Goal: Task Accomplishment & Management: Manage account settings

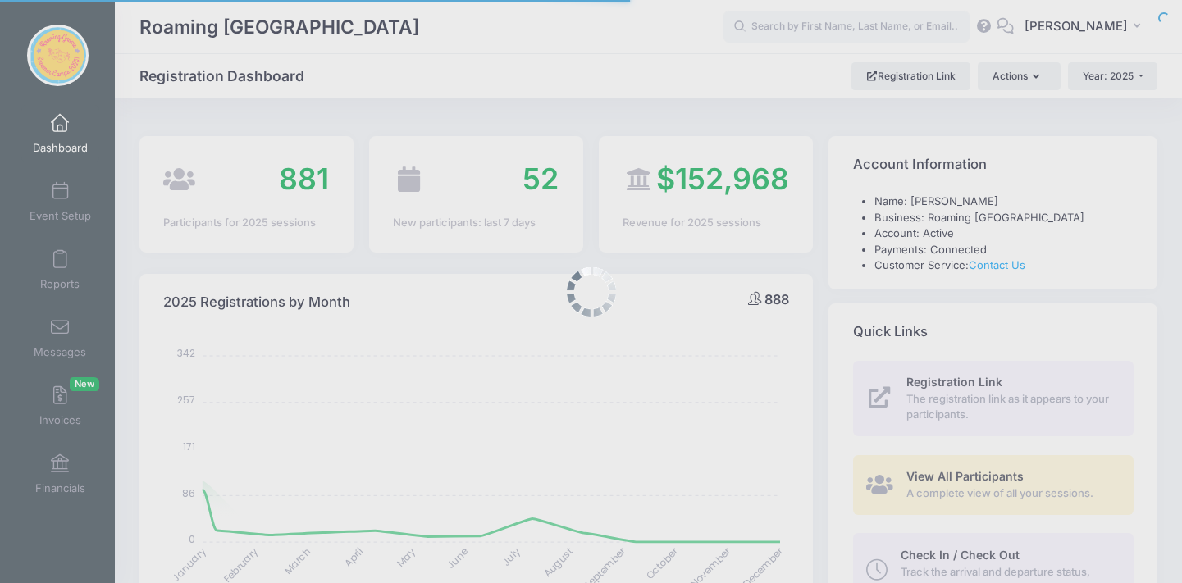
select select
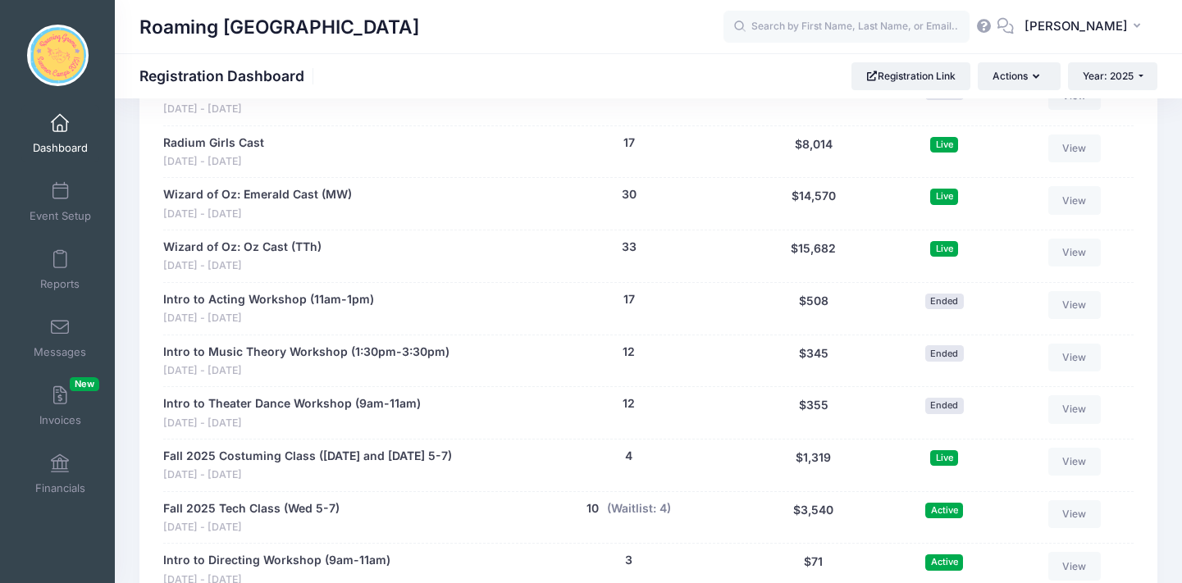
scroll to position [3199, 0]
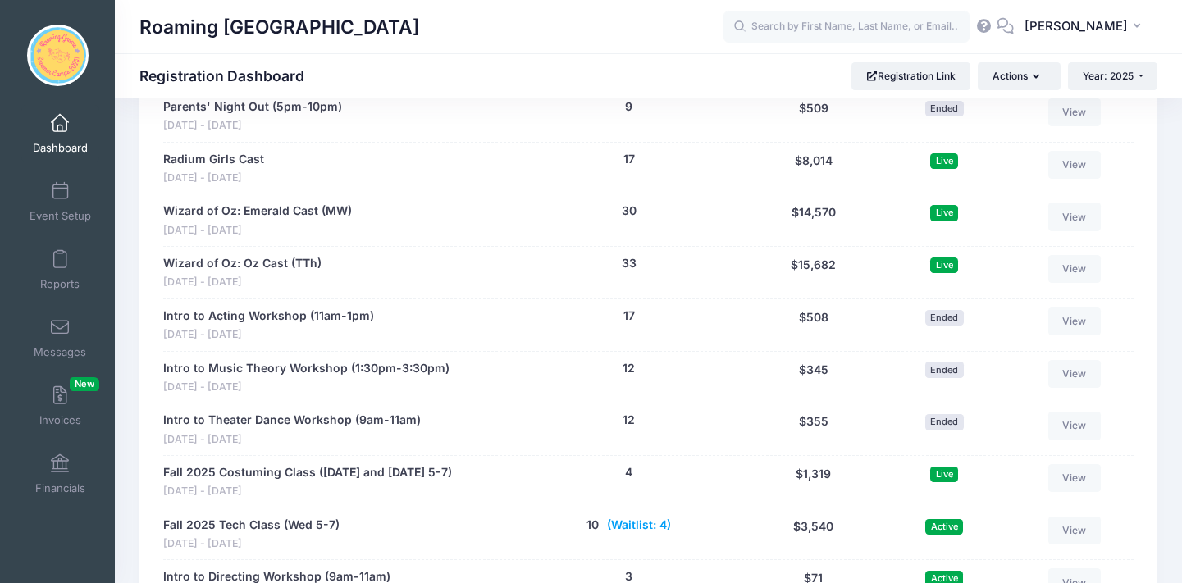
click at [637, 517] on button "(Waitlist: 4)" at bounding box center [639, 525] width 64 height 17
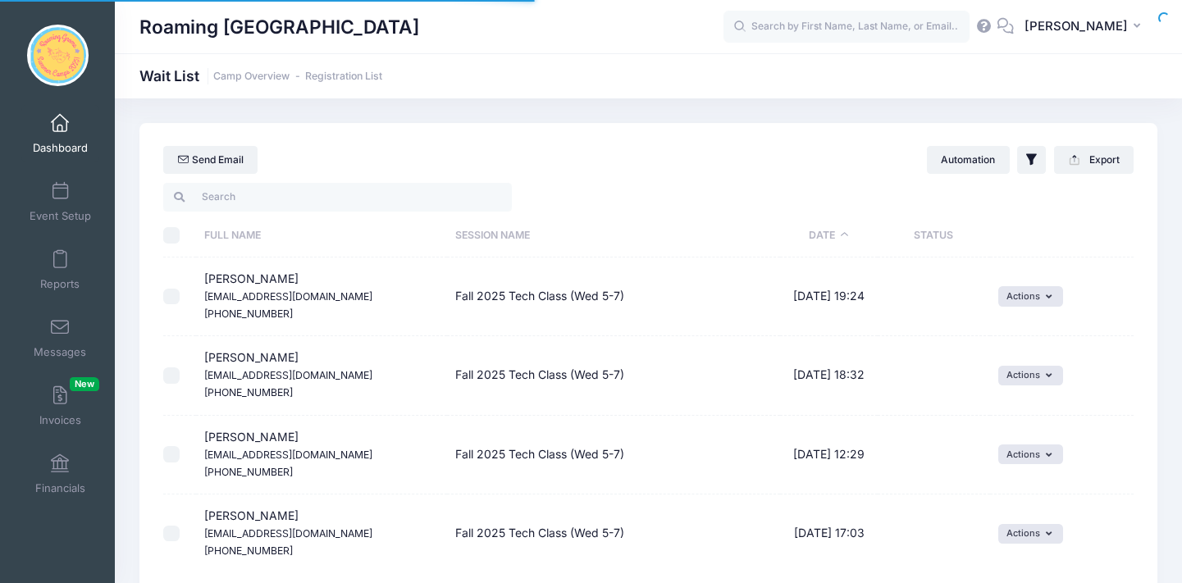
select select "50"
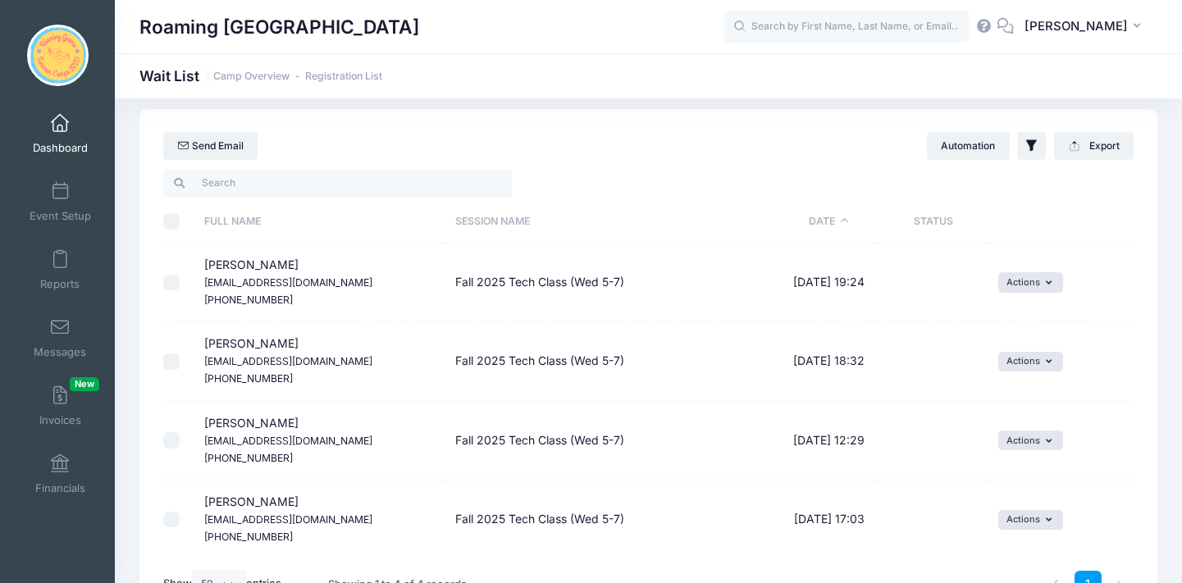
scroll to position [11, 0]
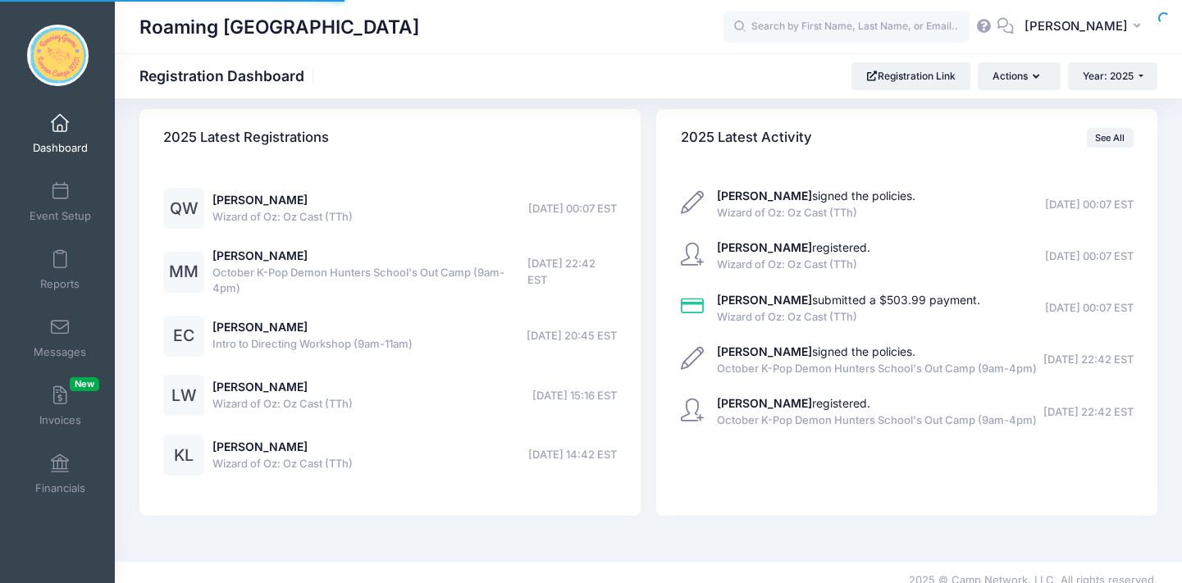
select select
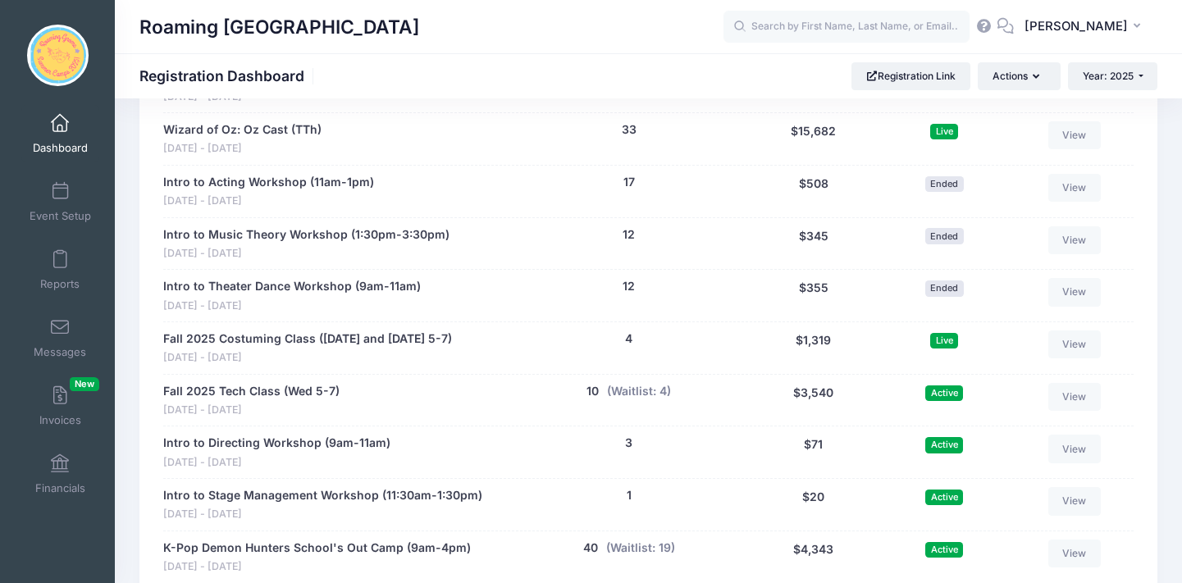
scroll to position [3338, 0]
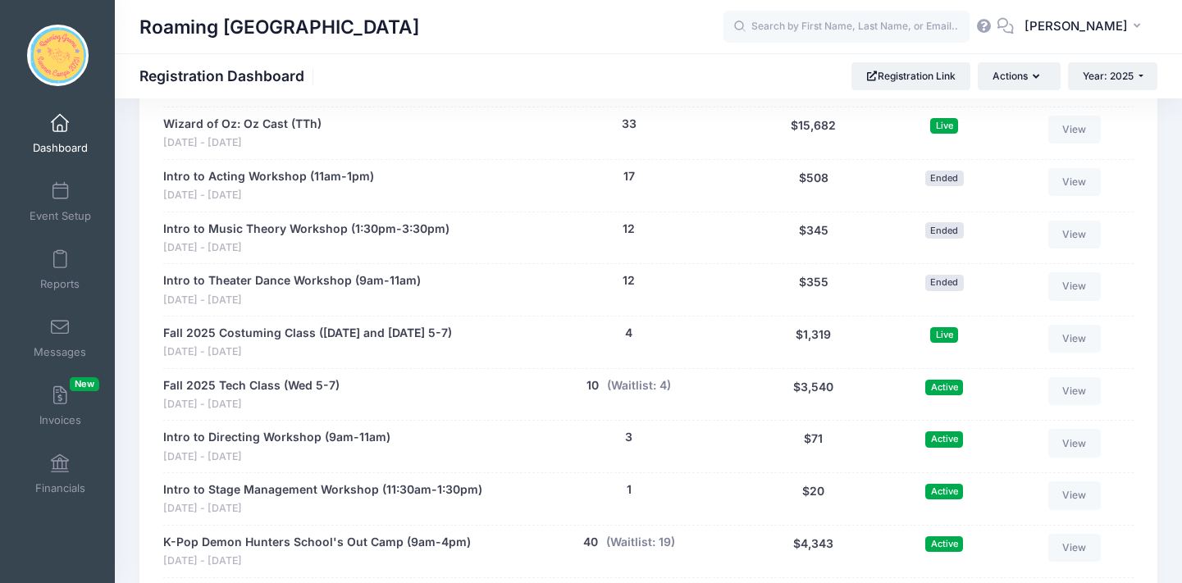
click at [624, 429] on div "3 (Waitlist: 0)" at bounding box center [629, 446] width 233 height 35
click at [628, 429] on button "3" at bounding box center [628, 437] width 7 height 17
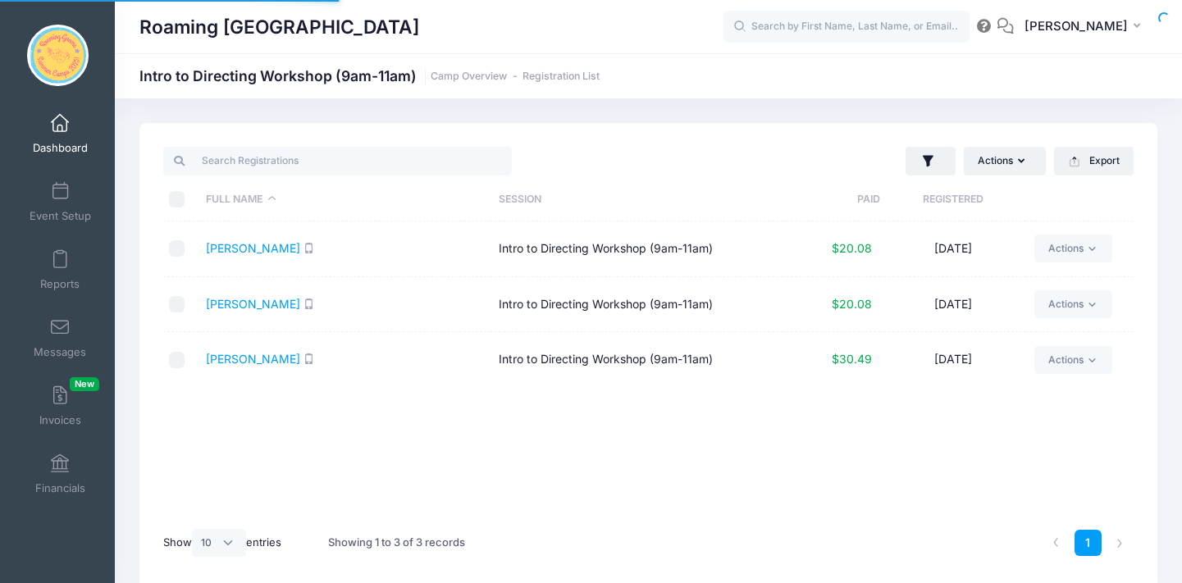
select select "10"
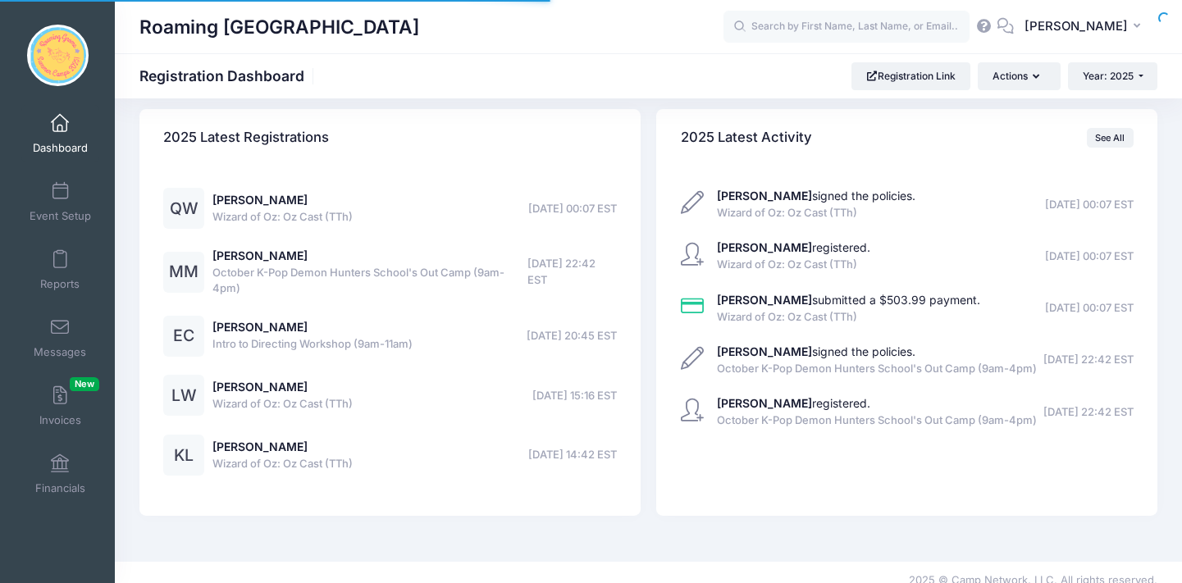
select select
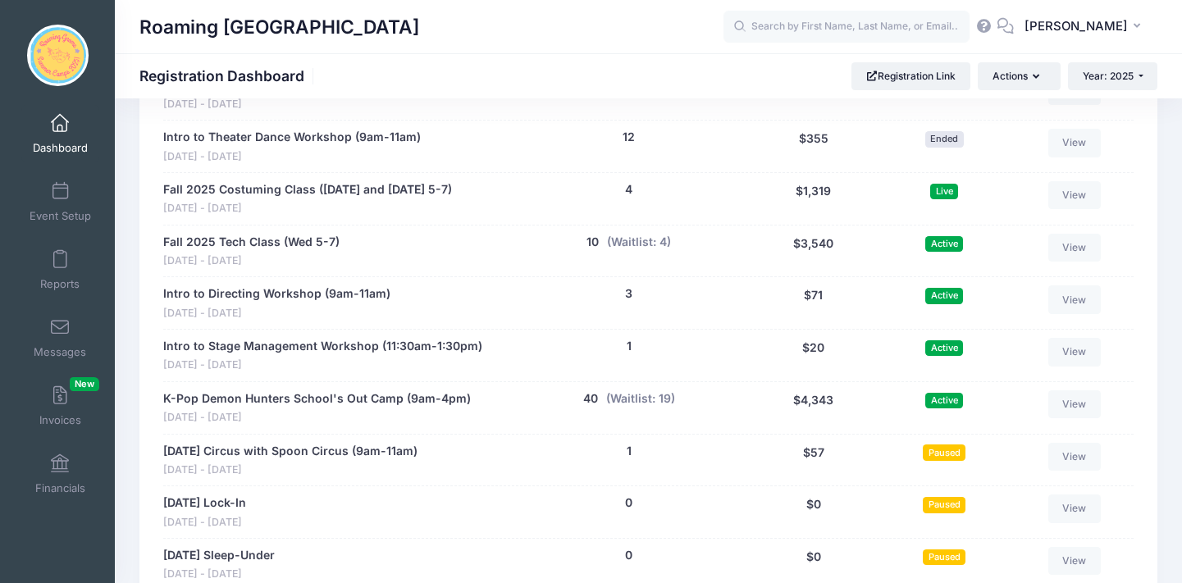
scroll to position [3480, 0]
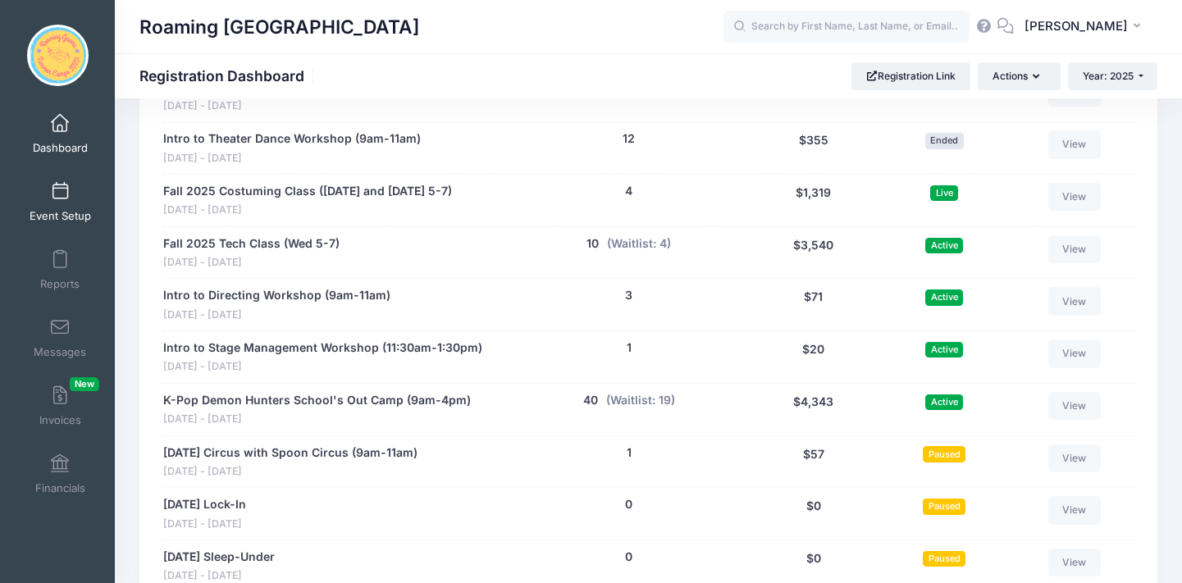
click at [57, 200] on link "Event Setup" at bounding box center [60, 201] width 78 height 57
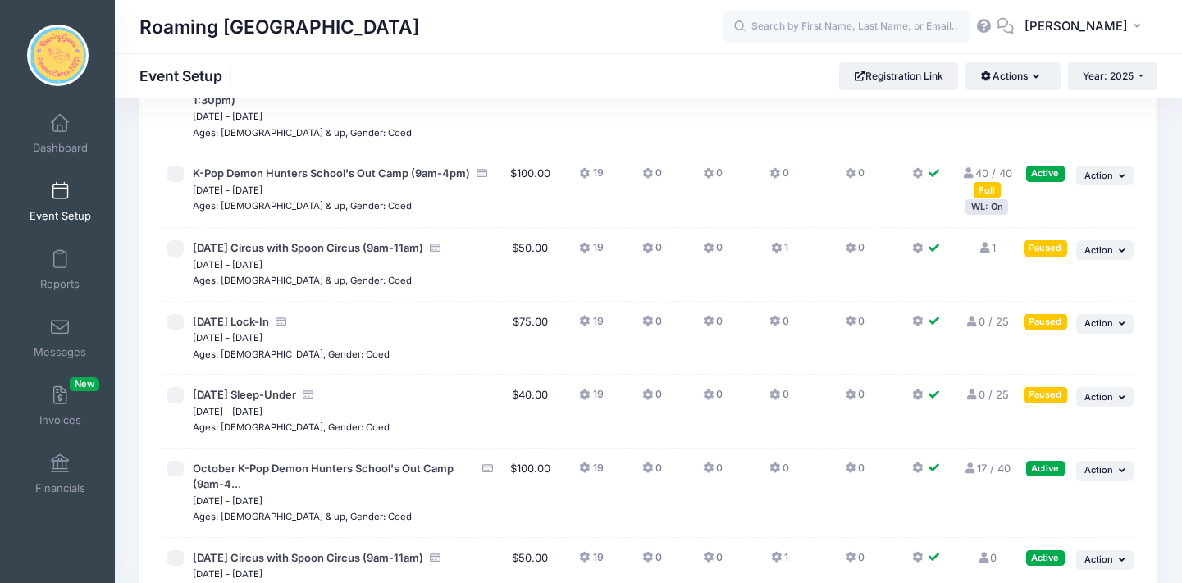
scroll to position [4240, 0]
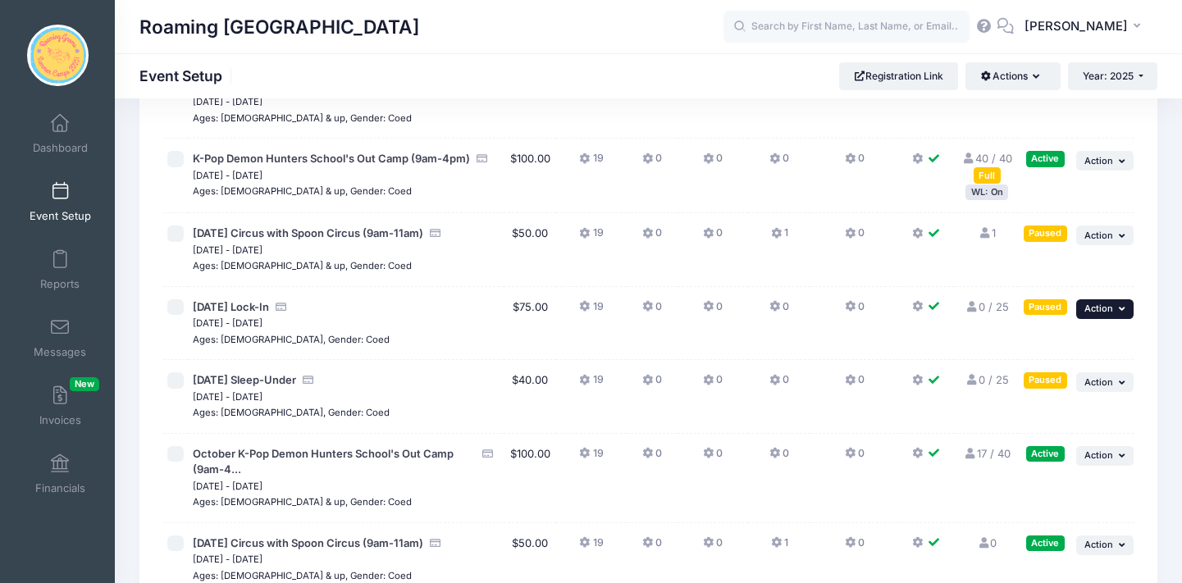
click at [1126, 304] on icon "button" at bounding box center [1124, 308] width 10 height 9
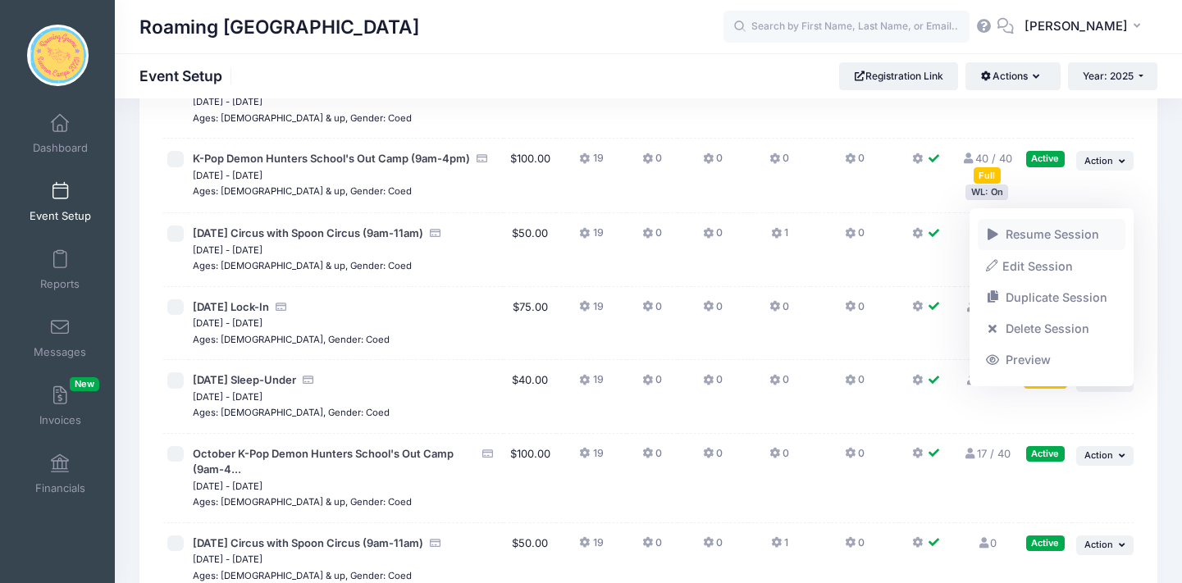
click at [1093, 236] on link "Resume Session" at bounding box center [1052, 234] width 148 height 31
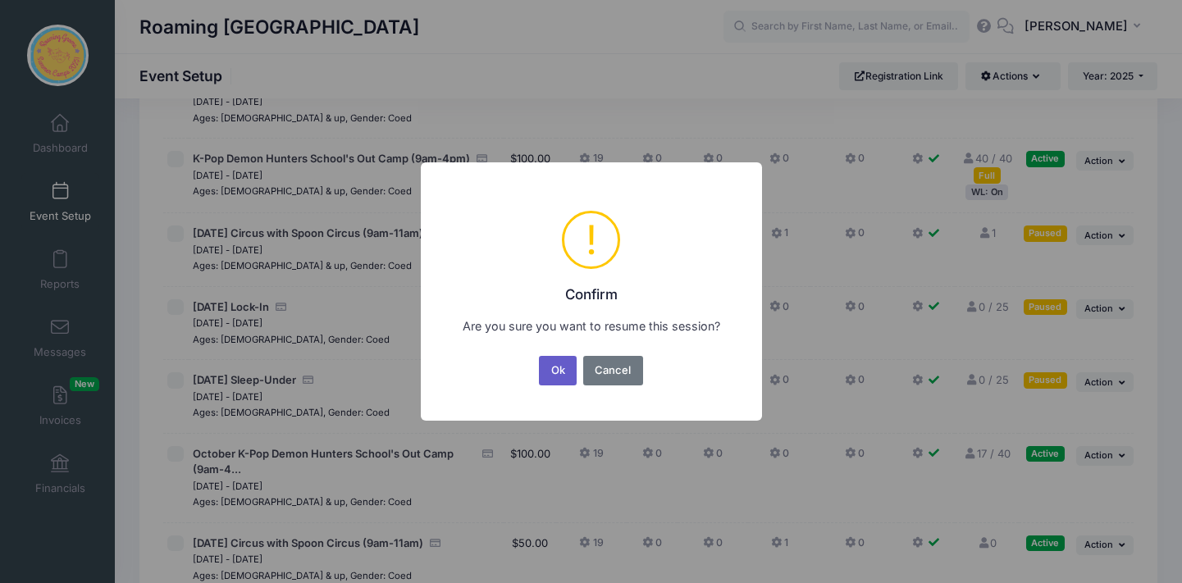
click at [564, 369] on button "Ok" at bounding box center [558, 371] width 38 height 30
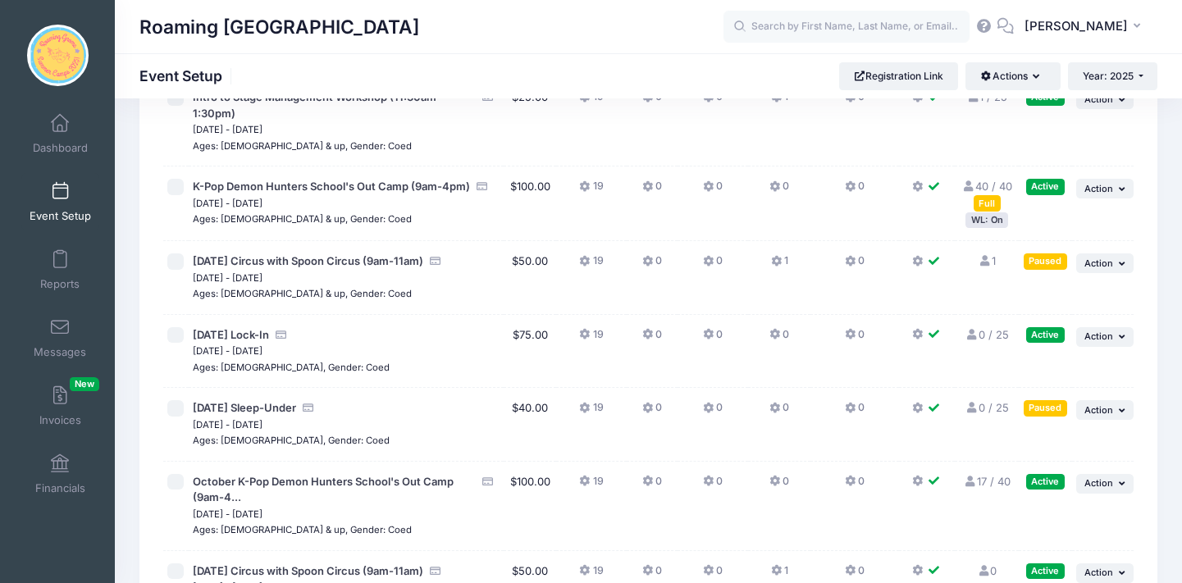
scroll to position [4214, 0]
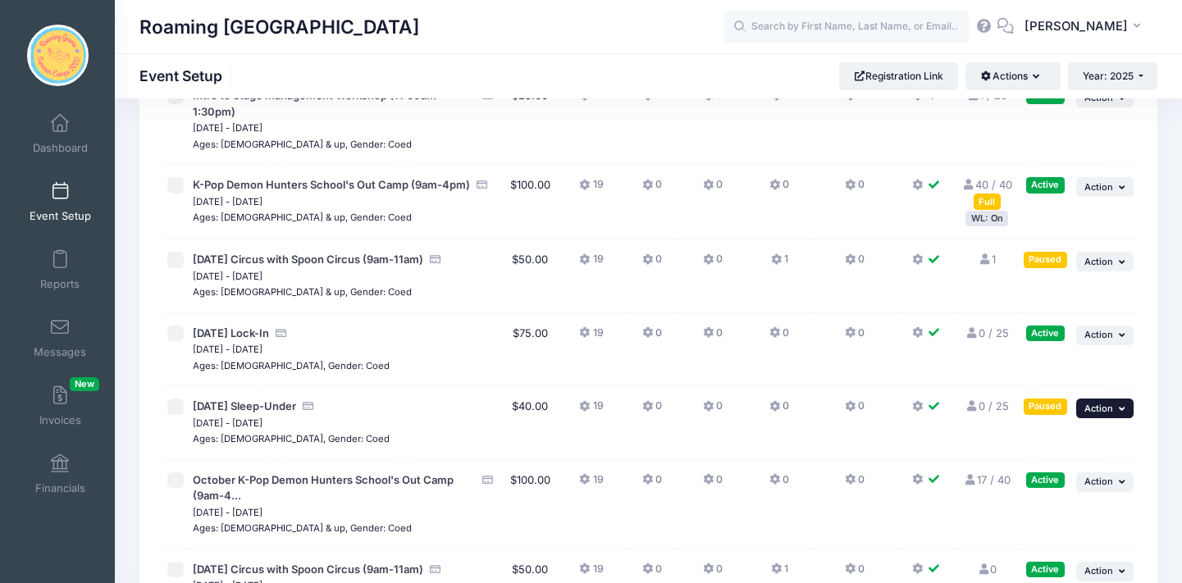
click at [1116, 399] on button "... Action" at bounding box center [1104, 409] width 57 height 20
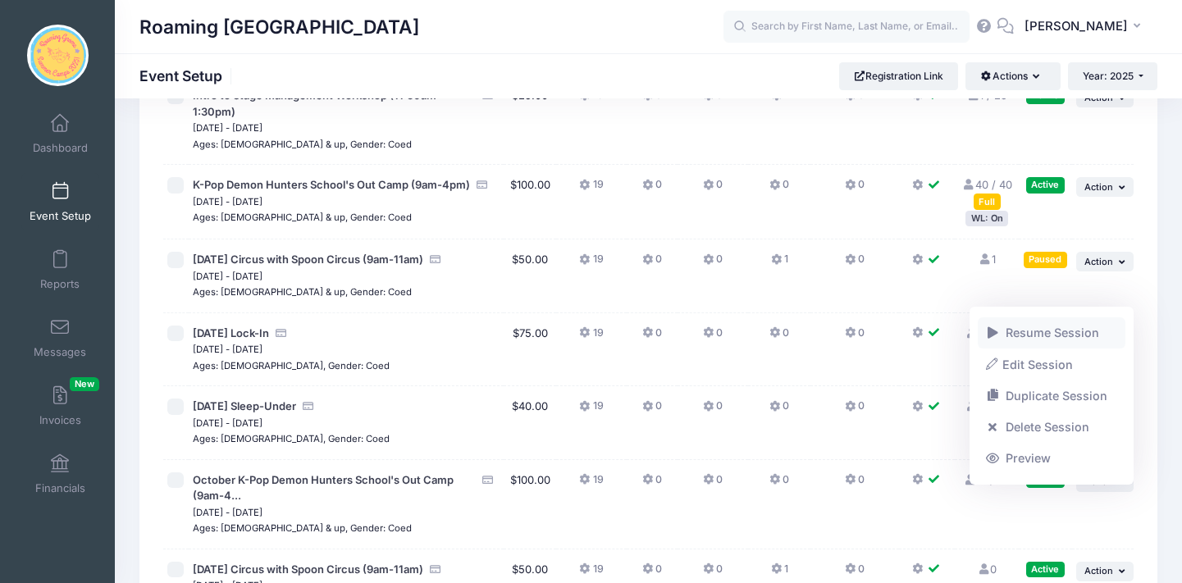
click at [1088, 329] on link "Resume Session" at bounding box center [1052, 332] width 148 height 31
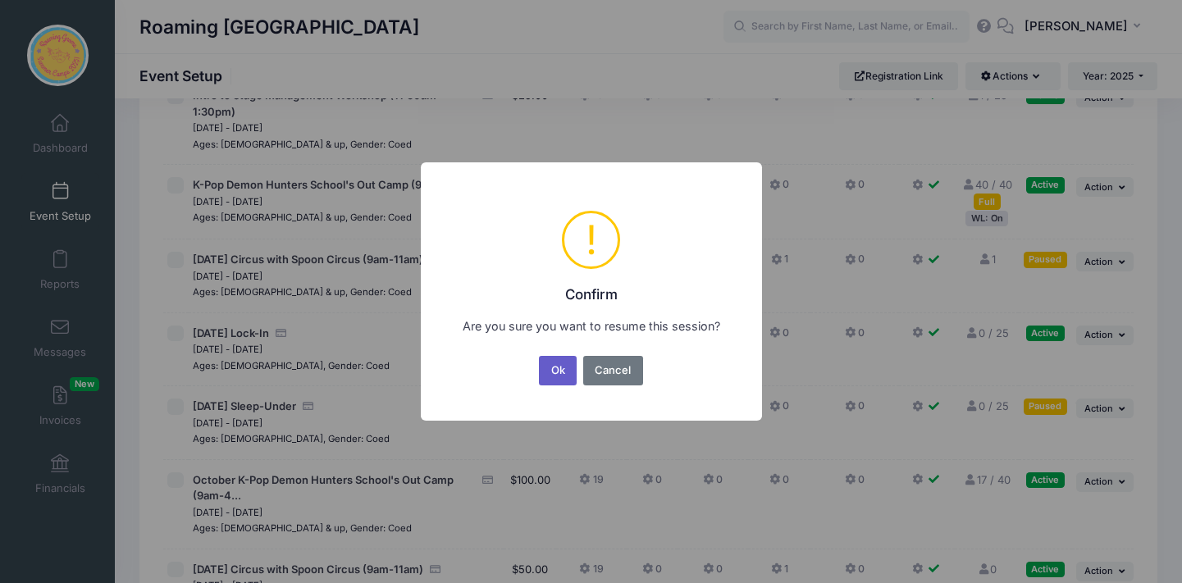
click at [562, 376] on button "Ok" at bounding box center [558, 371] width 38 height 30
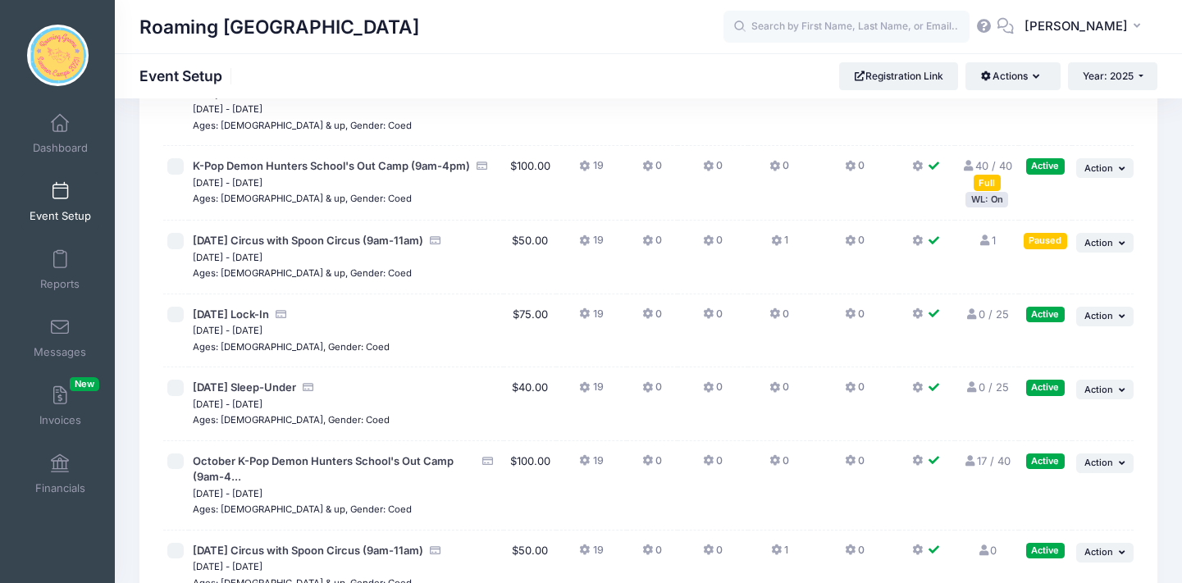
scroll to position [4231, 0]
click at [788, 545] on button "1" at bounding box center [779, 557] width 17 height 24
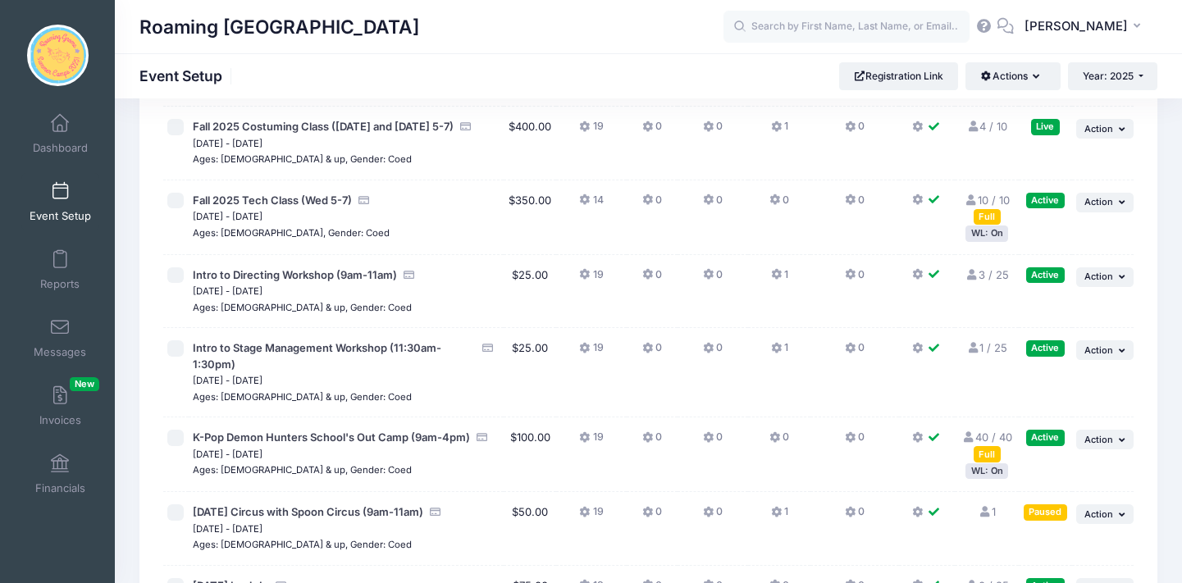
scroll to position [3987, 0]
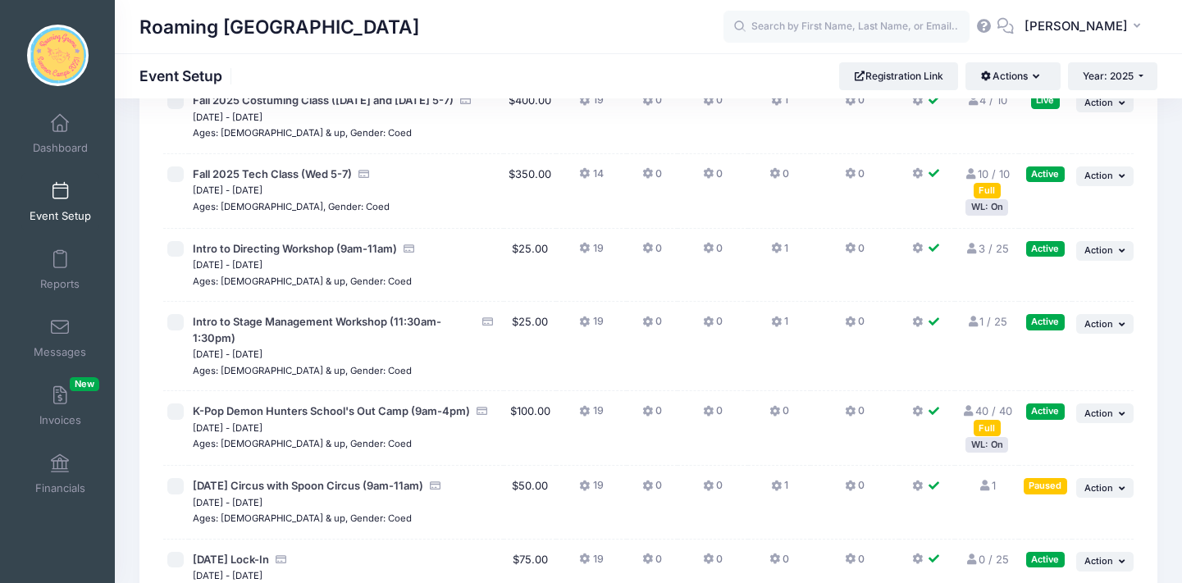
click at [984, 315] on link "1 / 25 Full" at bounding box center [986, 321] width 41 height 13
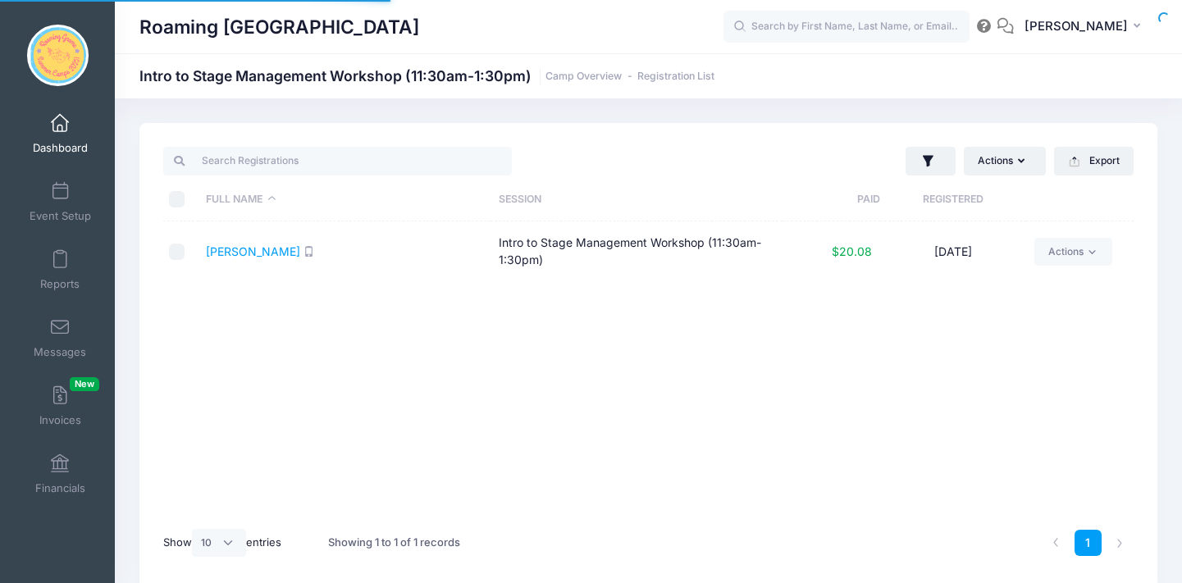
select select "10"
click at [60, 121] on span at bounding box center [60, 124] width 0 height 18
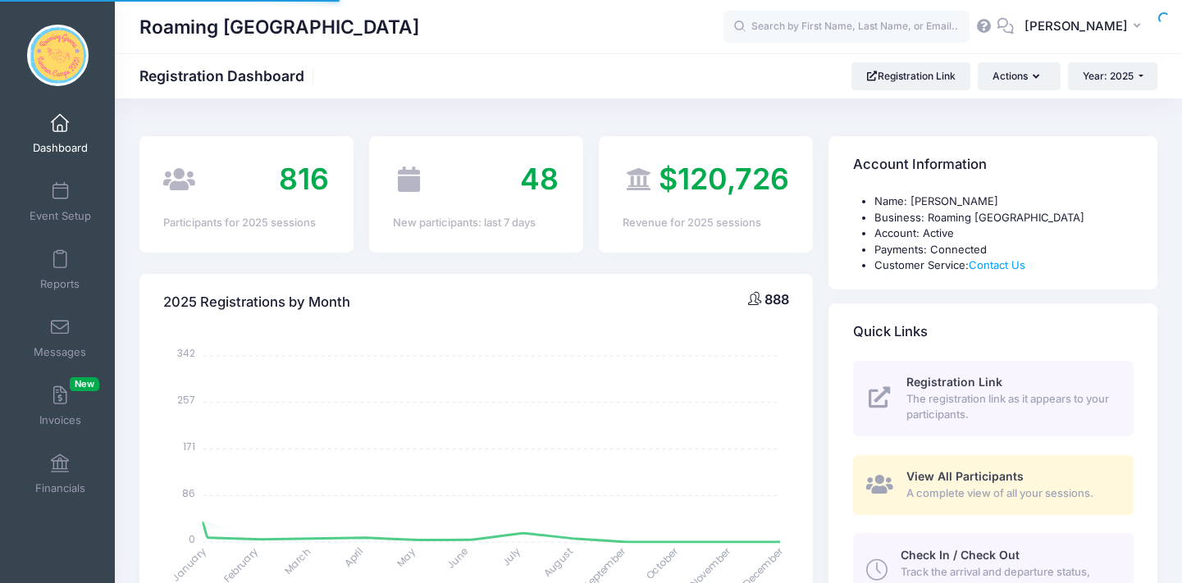
select select
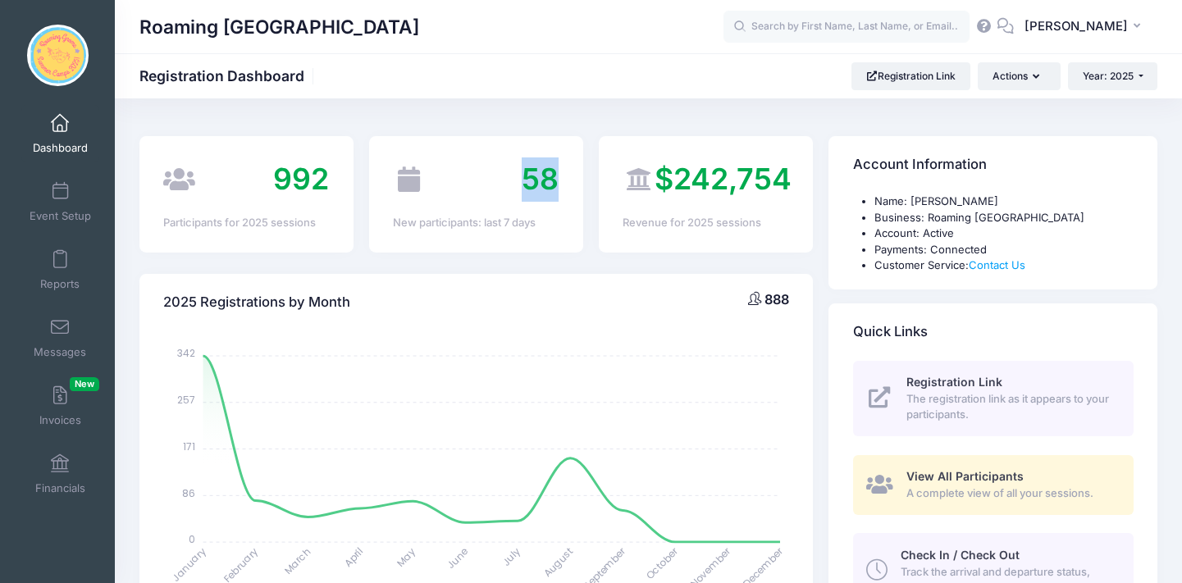
drag, startPoint x: 524, startPoint y: 179, endPoint x: 580, endPoint y: 180, distance: 55.8
click at [556, 234] on div "58 New participants: last 7 days" at bounding box center [476, 194] width 214 height 116
drag, startPoint x: 274, startPoint y: 174, endPoint x: 341, endPoint y: 171, distance: 67.3
click at [329, 240] on div "992 Participants for 2025 sessions" at bounding box center [246, 194] width 214 height 116
